Goal: Task Accomplishment & Management: Use online tool/utility

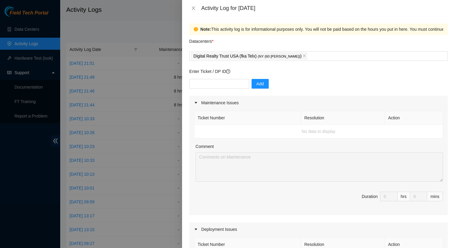
scroll to position [251, 0]
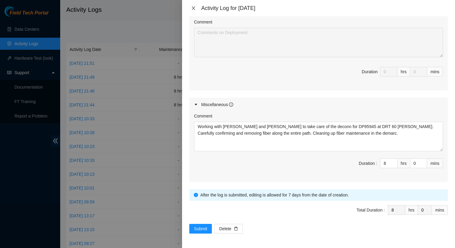
click at [192, 8] on icon "close" at bounding box center [193, 8] width 5 height 5
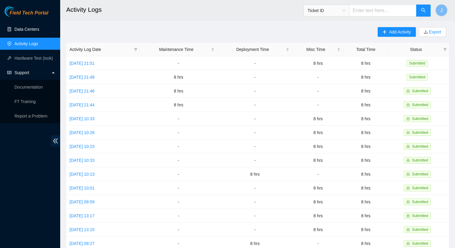
click at [24, 32] on link "Data Centers" at bounding box center [26, 29] width 25 height 5
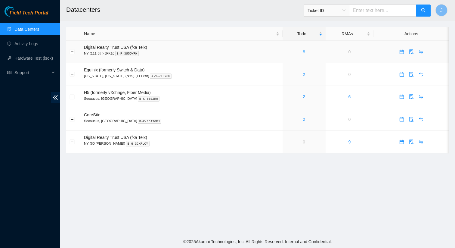
click at [303, 52] on link "8" at bounding box center [304, 51] width 2 height 5
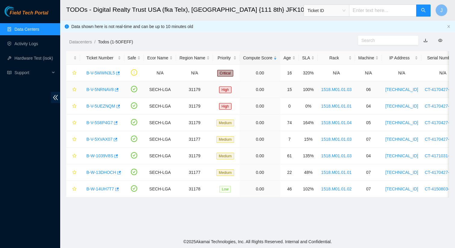
click at [100, 89] on link "B-V-5NRNAV8" at bounding box center [99, 89] width 27 height 5
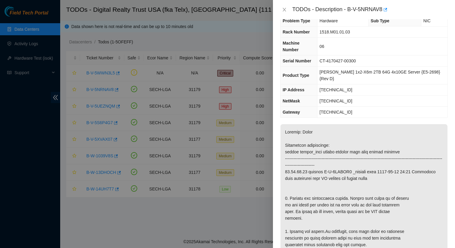
scroll to position [12, 0]
click at [286, 12] on button "Close" at bounding box center [284, 10] width 8 height 6
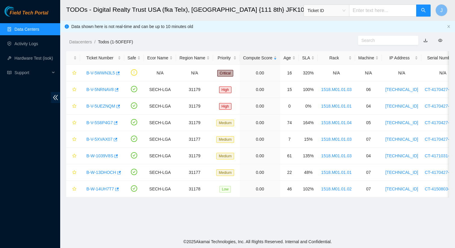
scroll to position [15, 0]
click at [373, 11] on input "text" at bounding box center [382, 11] width 67 height 12
paste input "B-V-5YPHR9J"
type input "B-V-5YPHR9J"
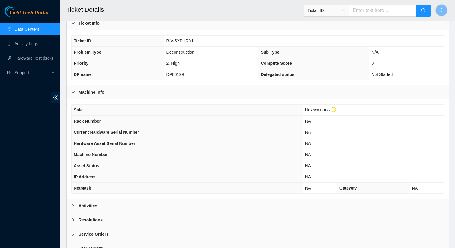
scroll to position [172, 0]
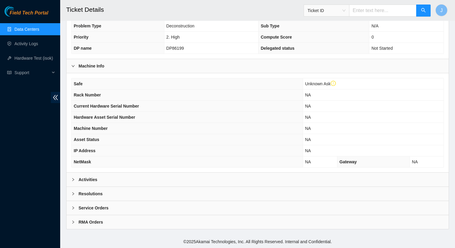
click at [94, 179] on b "Activities" at bounding box center [88, 179] width 19 height 7
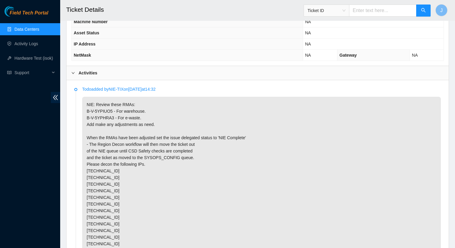
scroll to position [279, 0]
click at [31, 30] on link "Data Centers" at bounding box center [26, 29] width 25 height 5
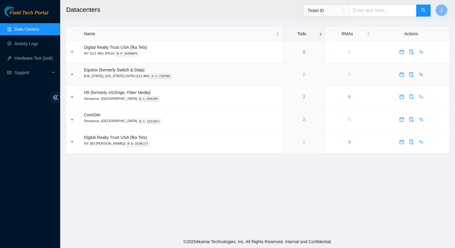
click at [303, 72] on link "2" at bounding box center [304, 74] width 2 height 5
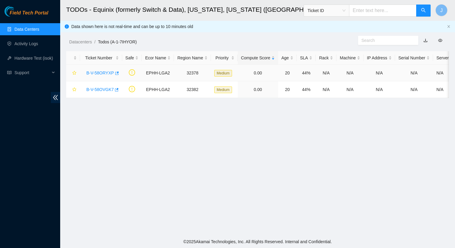
click at [101, 72] on link "B-V-58ORYXP" at bounding box center [100, 72] width 28 height 5
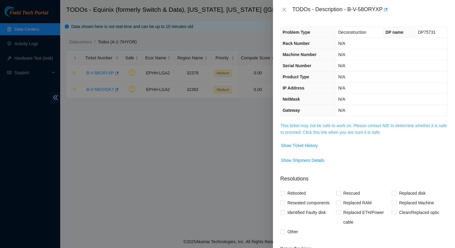
click at [363, 127] on link "This ticket may not be safe to work on. Please contact NIE to determine whether…" at bounding box center [364, 128] width 166 height 11
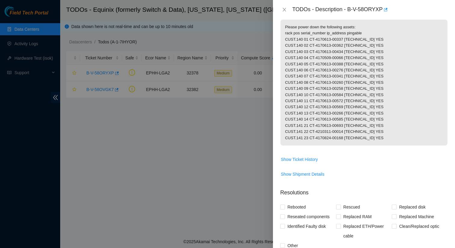
scroll to position [90, 0]
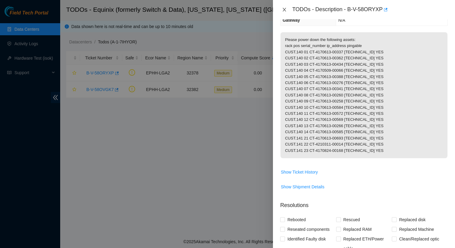
click at [285, 10] on icon "close" at bounding box center [284, 9] width 5 height 5
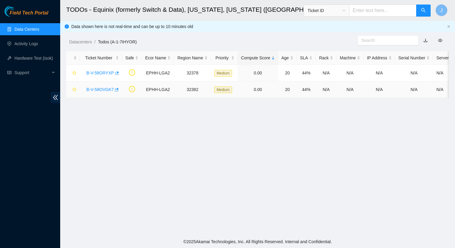
click at [99, 89] on link "B-V-58OVGK7" at bounding box center [99, 89] width 27 height 5
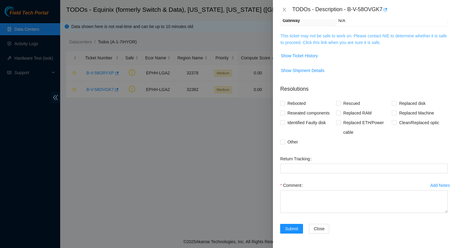
click at [323, 40] on link "This ticket may not be safe to work on. Please contact NIE to determine whether…" at bounding box center [364, 38] width 166 height 11
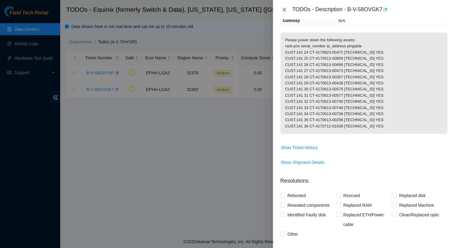
click at [284, 11] on icon "close" at bounding box center [284, 9] width 5 height 5
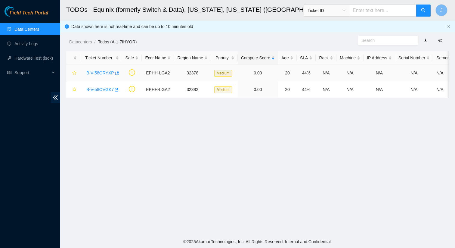
click at [105, 72] on link "B-V-58ORYXP" at bounding box center [100, 72] width 28 height 5
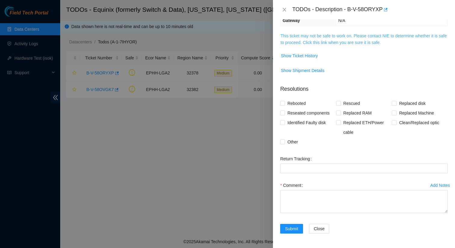
click at [316, 40] on link "This ticket may not be safe to work on. Please contact NIE to determine whether…" at bounding box center [364, 38] width 166 height 11
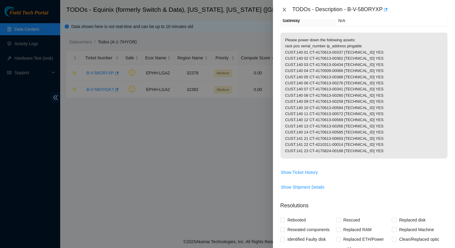
click at [285, 12] on icon "close" at bounding box center [284, 9] width 5 height 5
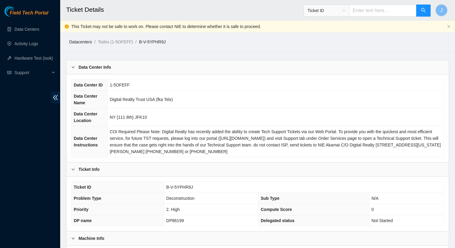
click at [82, 42] on link "Datacenters" at bounding box center [80, 41] width 23 height 5
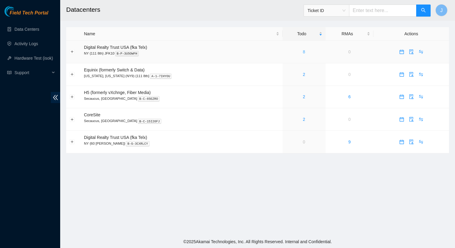
click at [303, 53] on link "8" at bounding box center [304, 51] width 2 height 5
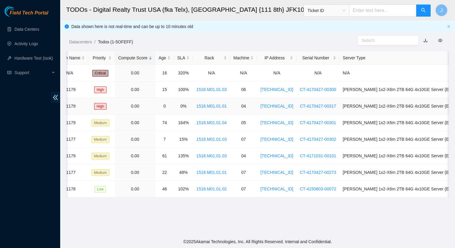
scroll to position [0, 144]
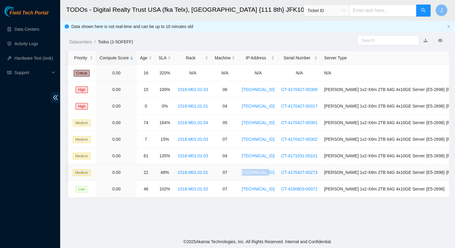
drag, startPoint x: 278, startPoint y: 173, endPoint x: 252, endPoint y: 173, distance: 26.2
click at [252, 173] on td "[TECHNICAL_ID]" at bounding box center [258, 172] width 39 height 17
copy link "[TECHNICAL_ID]"
drag, startPoint x: 277, startPoint y: 188, endPoint x: 251, endPoint y: 189, distance: 25.9
click at [251, 189] on td "[TECHNICAL_ID]" at bounding box center [258, 189] width 39 height 17
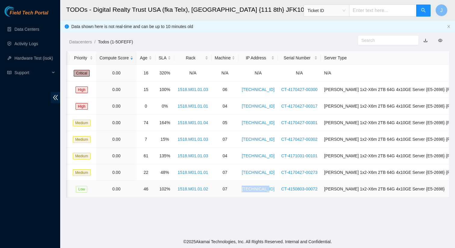
copy link "[TECHNICAL_ID]"
drag, startPoint x: 279, startPoint y: 155, endPoint x: 251, endPoint y: 155, distance: 27.4
click at [251, 155] on td "[TECHNICAL_ID]" at bounding box center [258, 156] width 39 height 17
copy link "[TECHNICAL_ID]"
drag, startPoint x: 278, startPoint y: 141, endPoint x: 252, endPoint y: 140, distance: 25.6
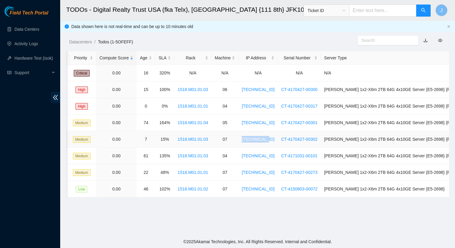
click at [252, 140] on td "[TECHNICAL_ID]" at bounding box center [258, 139] width 39 height 17
copy link "[TECHNICAL_ID]"
drag, startPoint x: 279, startPoint y: 123, endPoint x: 252, endPoint y: 124, distance: 26.5
click at [252, 124] on td "[TECHNICAL_ID]" at bounding box center [258, 122] width 39 height 17
copy link "[TECHNICAL_ID]"
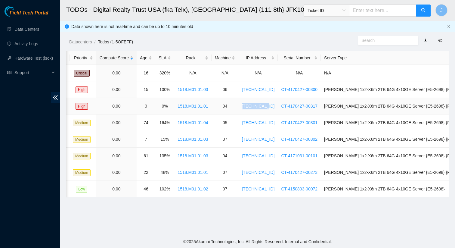
drag, startPoint x: 277, startPoint y: 106, endPoint x: 251, endPoint y: 107, distance: 26.2
click at [251, 107] on td "[TECHNICAL_ID]" at bounding box center [258, 106] width 39 height 17
copy link "[TECHNICAL_ID]"
drag, startPoint x: 278, startPoint y: 90, endPoint x: 251, endPoint y: 90, distance: 27.1
click at [251, 90] on td "[TECHNICAL_ID]" at bounding box center [258, 89] width 39 height 17
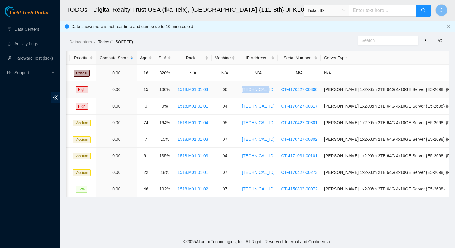
copy link "[TECHNICAL_ID]"
